Goal: Check status: Check status

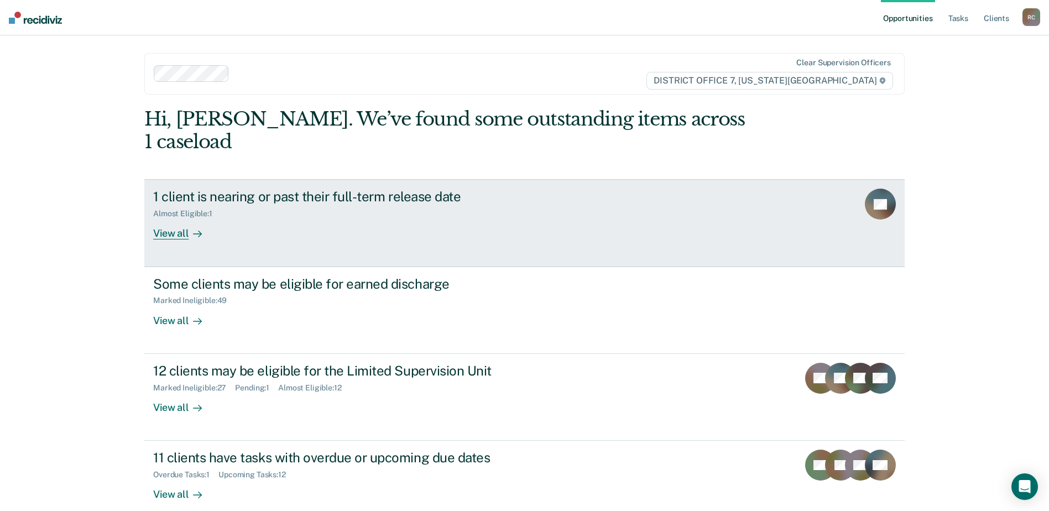
click at [503, 215] on div "1 client is nearing or past their full-term release date Almost Eligible : 1 Vi…" at bounding box center [360, 214] width 415 height 51
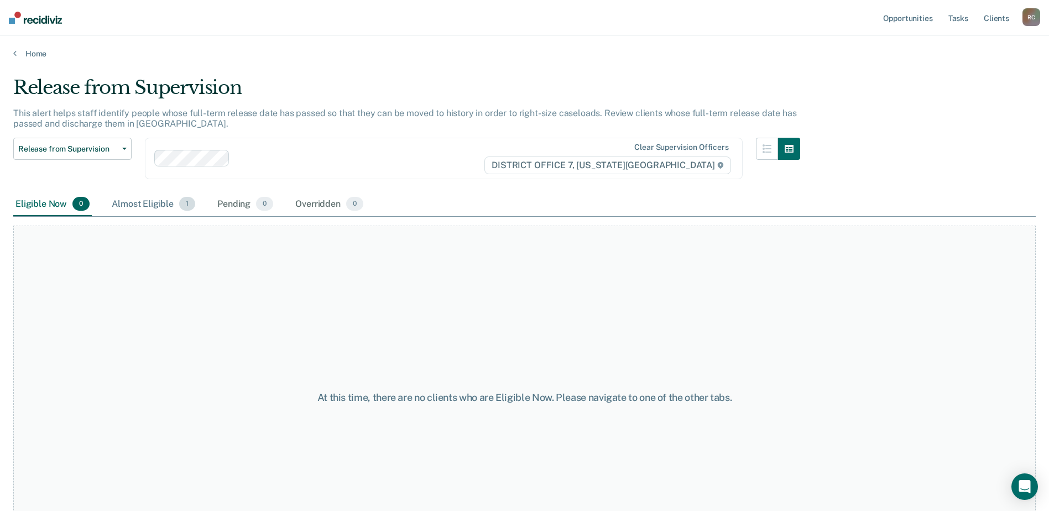
click at [148, 214] on div "Almost Eligible 1" at bounding box center [154, 205] width 88 height 24
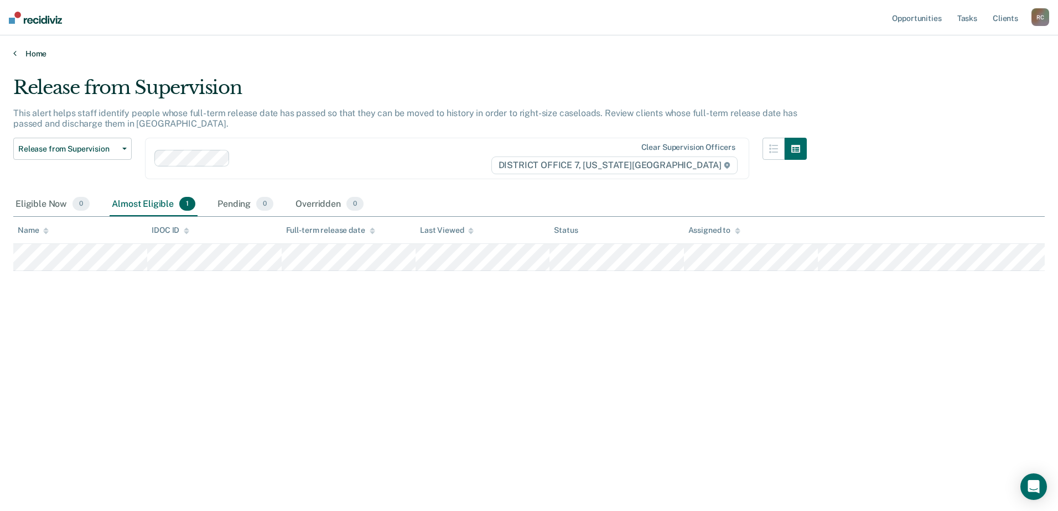
click at [41, 55] on link "Home" at bounding box center [528, 54] width 1031 height 10
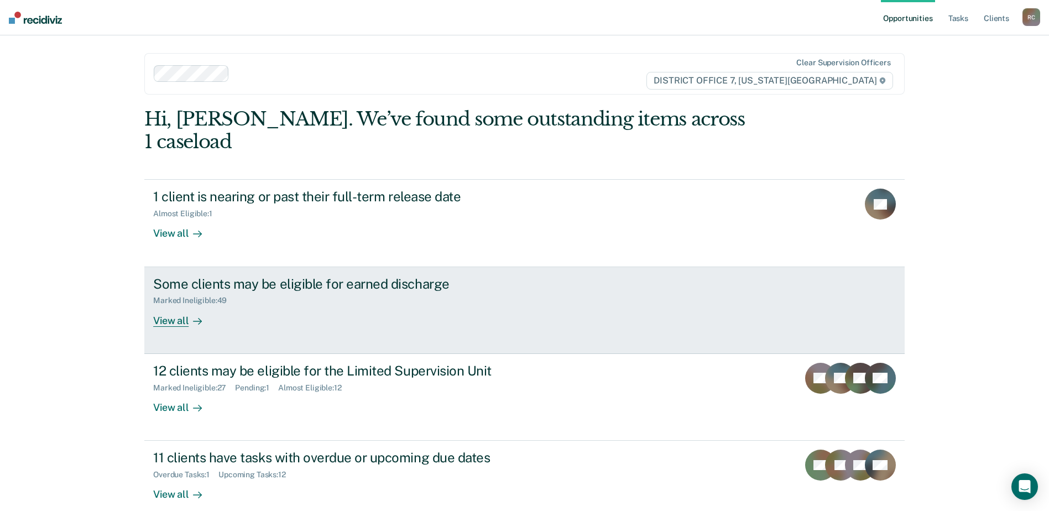
click at [252, 293] on div "Some clients may be eligible for earned discharge Marked Ineligible : 49 View a…" at bounding box center [360, 301] width 415 height 51
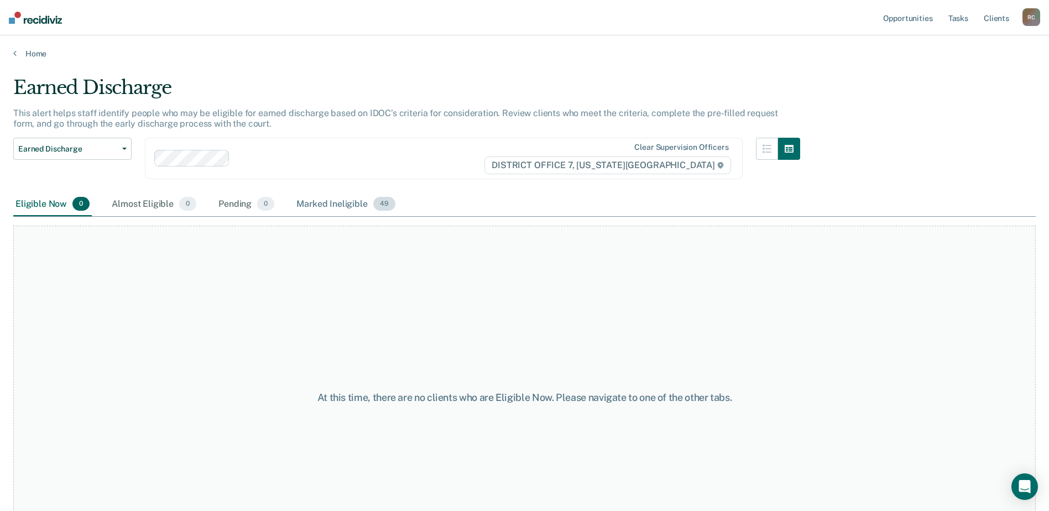
click at [308, 205] on div "Marked Ineligible 49" at bounding box center [345, 205] width 103 height 24
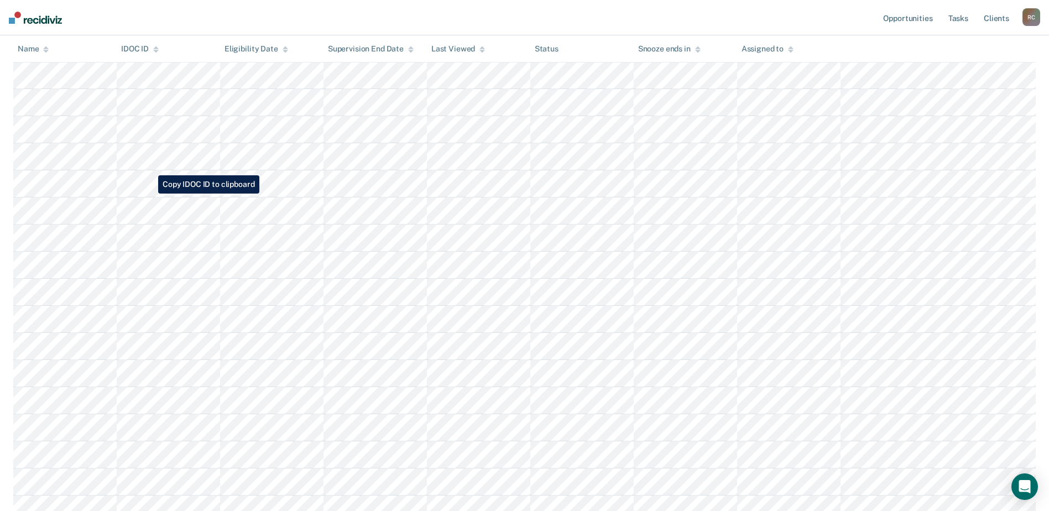
scroll to position [588, 0]
